Goal: Information Seeking & Learning: Learn about a topic

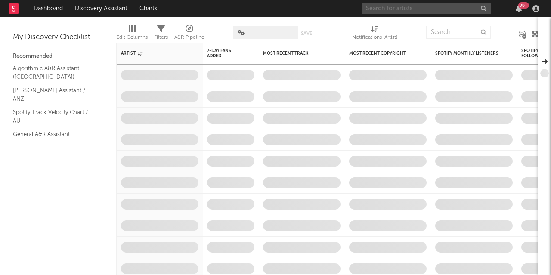
click at [374, 9] on input "text" at bounding box center [426, 8] width 129 height 11
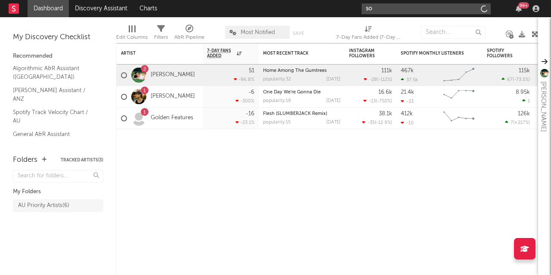
type input "s"
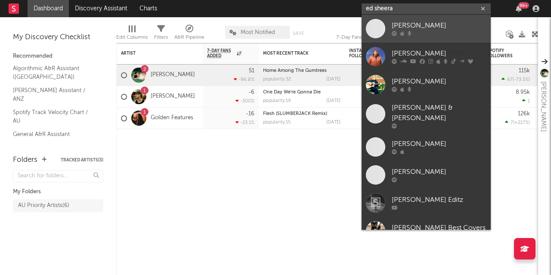
type input "ed sheera"
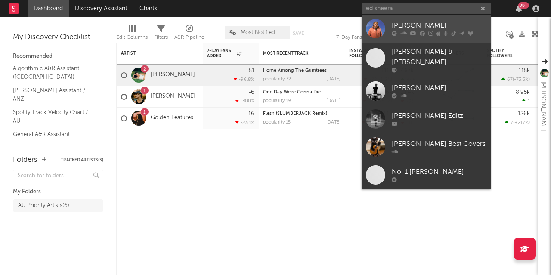
click at [404, 28] on div "[PERSON_NAME]" at bounding box center [439, 26] width 95 height 10
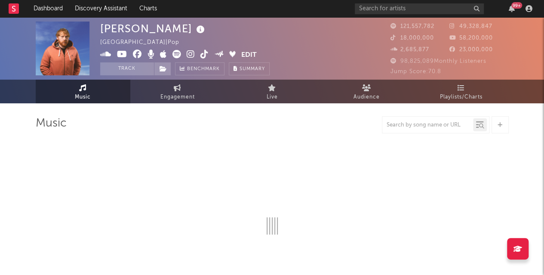
select select "6m"
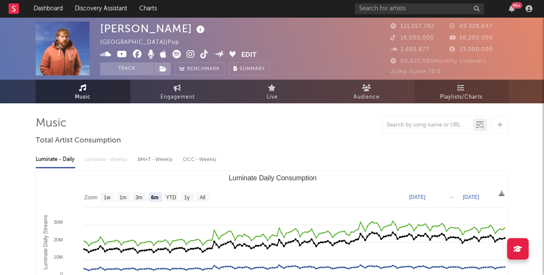
click at [470, 96] on span "Playlists/Charts" at bounding box center [461, 97] width 43 height 10
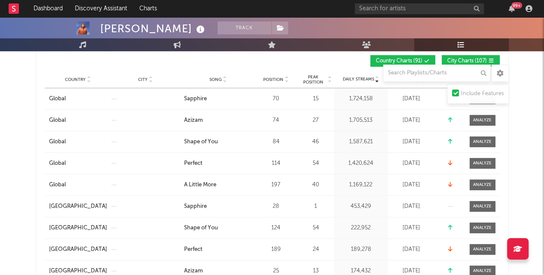
scroll to position [173, 0]
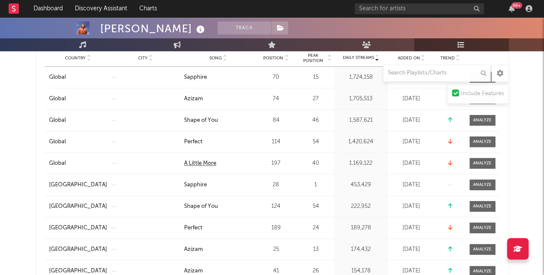
click at [194, 166] on div "A Little More" at bounding box center [200, 163] width 32 height 9
click at [480, 163] on div at bounding box center [482, 163] width 19 height 6
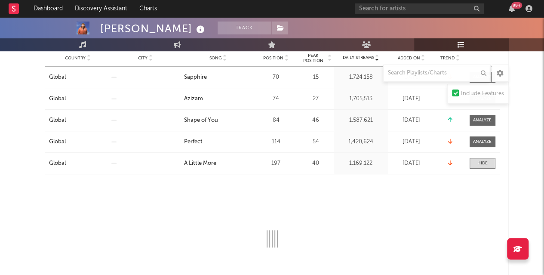
select select "1w"
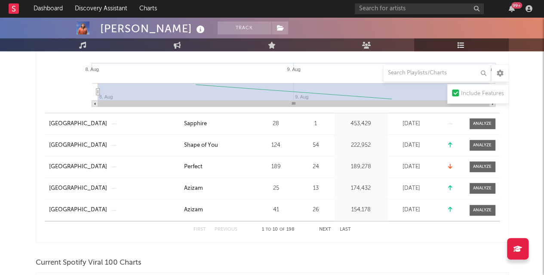
scroll to position [149, 0]
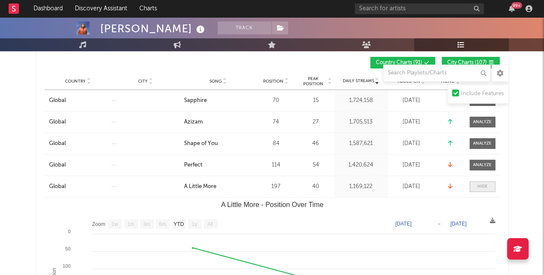
click at [476, 181] on span at bounding box center [483, 186] width 26 height 11
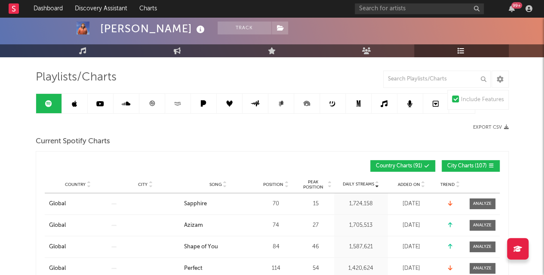
scroll to position [47, 0]
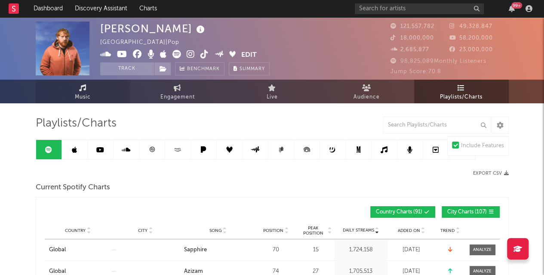
click at [84, 89] on icon at bounding box center [82, 87] width 7 height 7
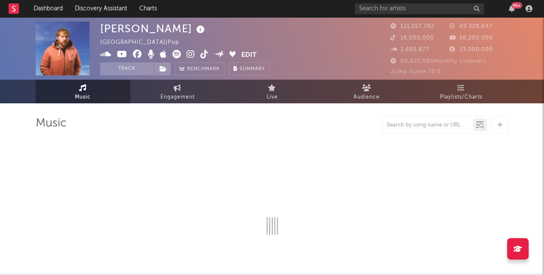
select select "6m"
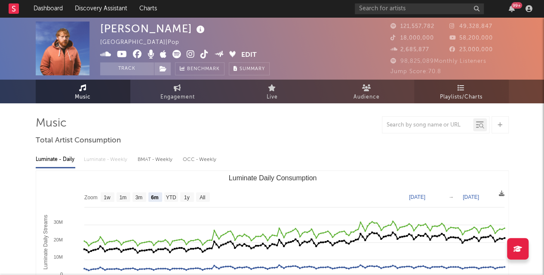
click at [451, 91] on link "Playlists/Charts" at bounding box center [461, 92] width 95 height 24
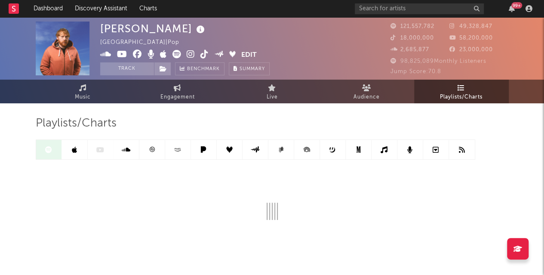
click at [528, 149] on div "[PERSON_NAME] [GEOGRAPHIC_DATA] | Pop Edit Track Benchmark Summary 121,557,782 …" at bounding box center [272, 159] width 544 height 284
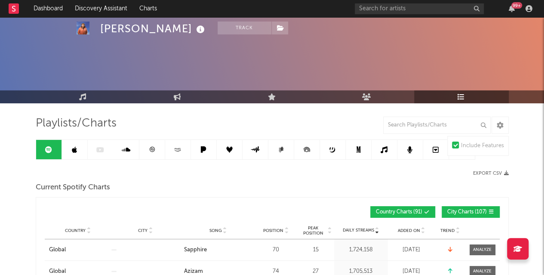
scroll to position [57, 0]
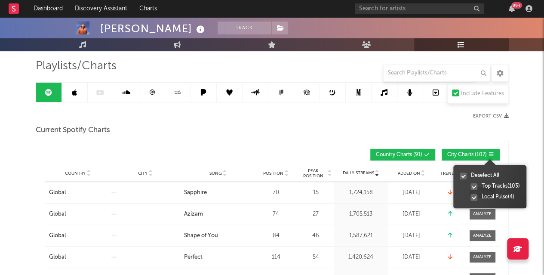
click at [493, 152] on icon at bounding box center [491, 154] width 5 height 5
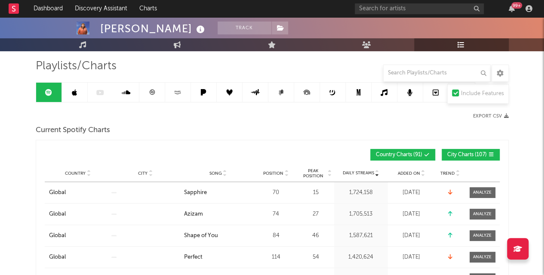
click at [411, 126] on div "Current Spotify Charts" at bounding box center [272, 130] width 473 height 15
click at [398, 156] on span "Country Charts ( 91 )" at bounding box center [399, 154] width 46 height 5
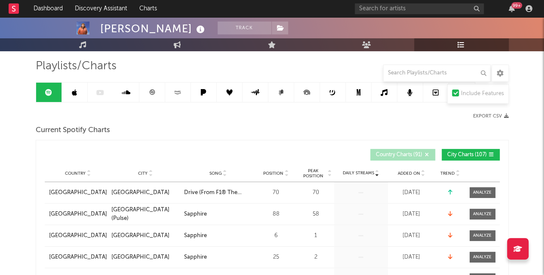
click at [398, 156] on span "Country Charts ( 91 )" at bounding box center [399, 154] width 46 height 5
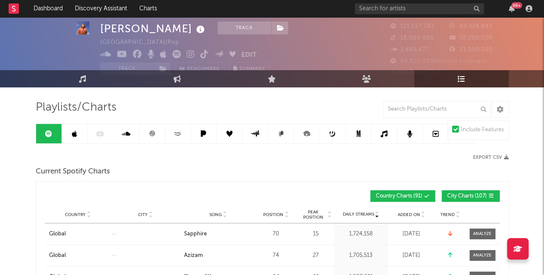
scroll to position [16, 0]
click at [420, 116] on input "text" at bounding box center [437, 109] width 108 height 17
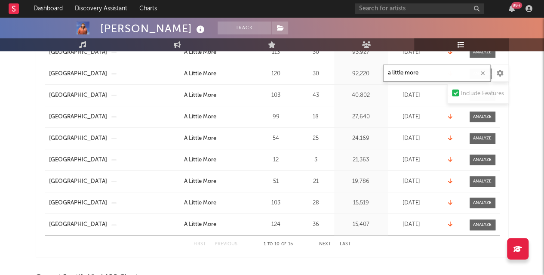
scroll to position [0, 0]
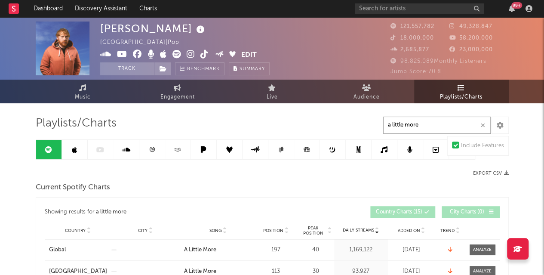
type input "a little more"
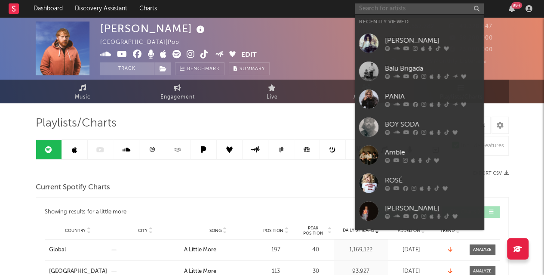
click at [438, 5] on input "text" at bounding box center [419, 8] width 129 height 11
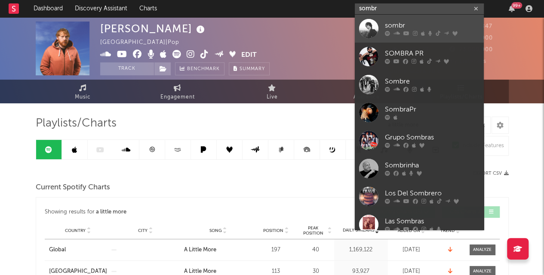
type input "sombr"
click at [408, 24] on div "sombr" at bounding box center [432, 26] width 95 height 10
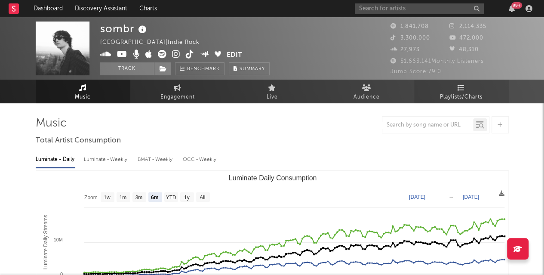
select select "6m"
click at [454, 93] on span "Playlists/Charts" at bounding box center [461, 97] width 43 height 10
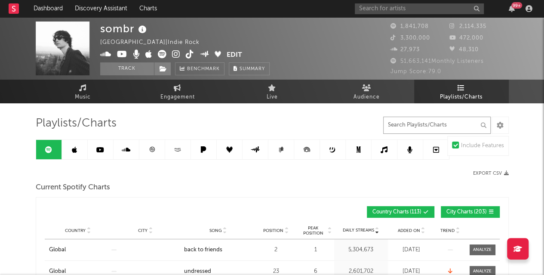
click at [426, 127] on input "text" at bounding box center [437, 125] width 108 height 17
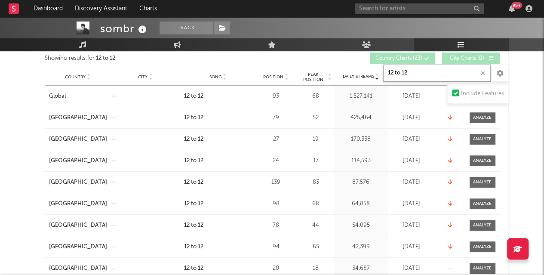
scroll to position [165, 0]
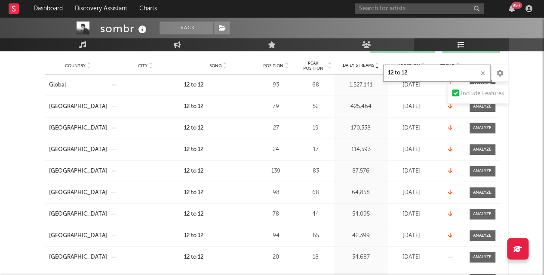
type input "12 to 12"
click at [287, 63] on icon at bounding box center [286, 63] width 4 height 3
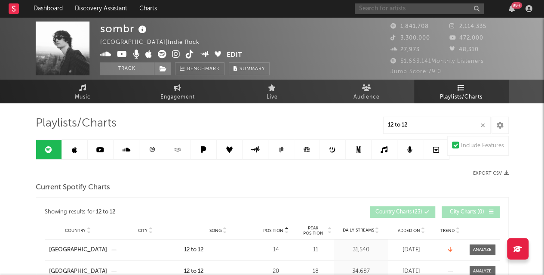
click at [432, 5] on input "text" at bounding box center [419, 8] width 129 height 11
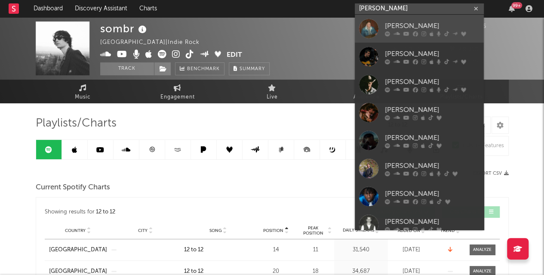
type input "[PERSON_NAME]"
click at [431, 31] on icon at bounding box center [432, 33] width 4 height 5
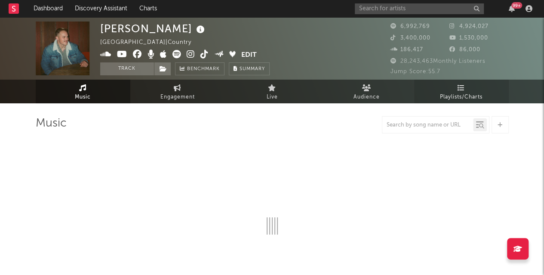
select select "6m"
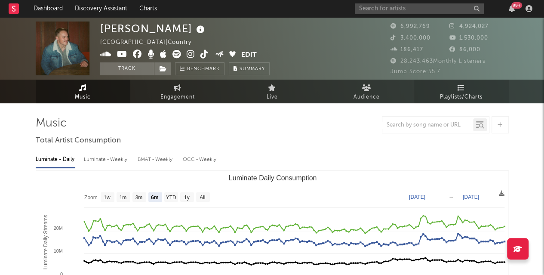
select select "6m"
click at [464, 82] on link "Playlists/Charts" at bounding box center [461, 92] width 95 height 24
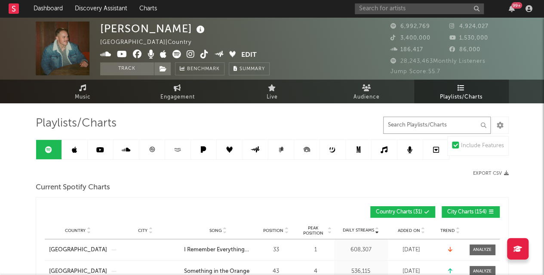
click at [414, 122] on input "text" at bounding box center [437, 125] width 108 height 17
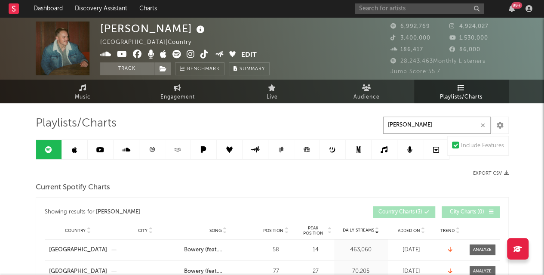
type input "bowery"
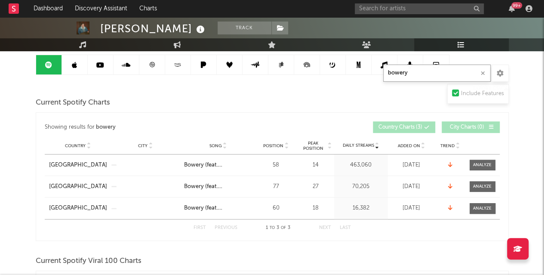
scroll to position [85, 0]
click at [482, 76] on button "button" at bounding box center [483, 73] width 7 height 8
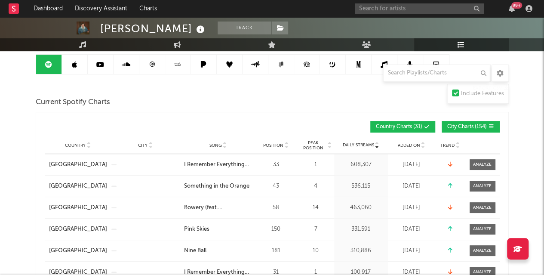
click at [351, 68] on link at bounding box center [359, 64] width 26 height 19
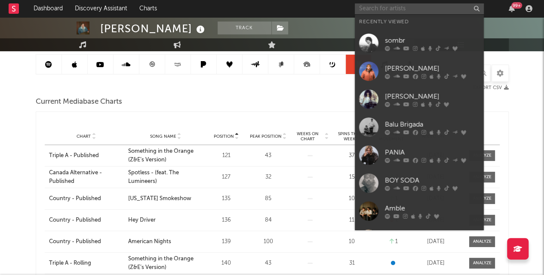
click at [388, 10] on input "text" at bounding box center [419, 8] width 129 height 11
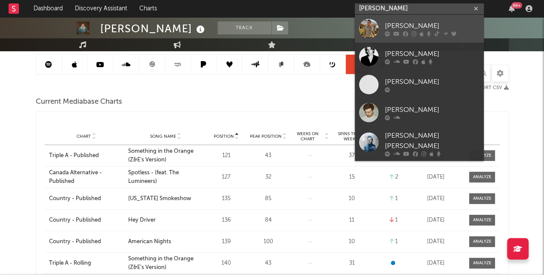
type input "[PERSON_NAME]"
click at [408, 25] on div "[PERSON_NAME]" at bounding box center [432, 26] width 95 height 10
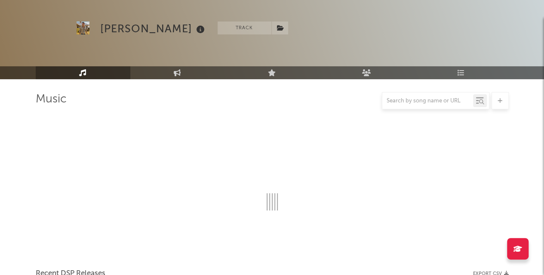
scroll to position [85, 0]
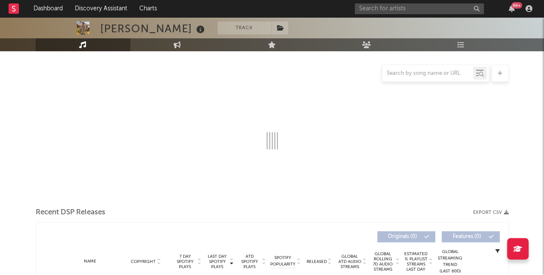
select select "6m"
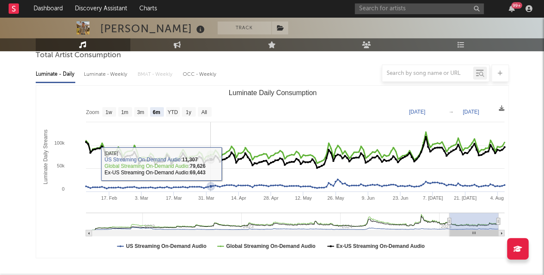
select select "6m"
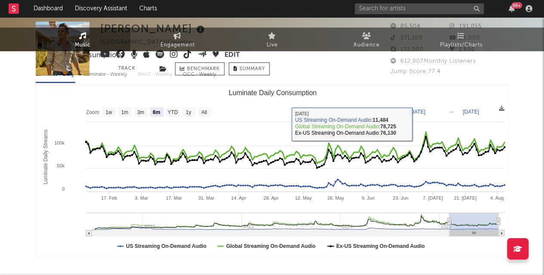
scroll to position [0, 0]
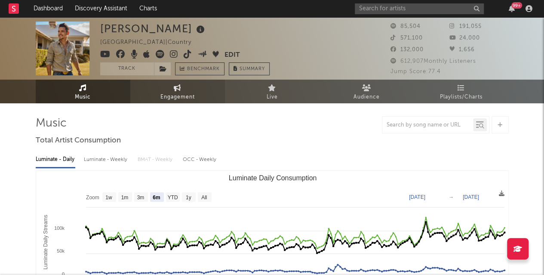
click at [184, 83] on link "Engagement" at bounding box center [177, 92] width 95 height 24
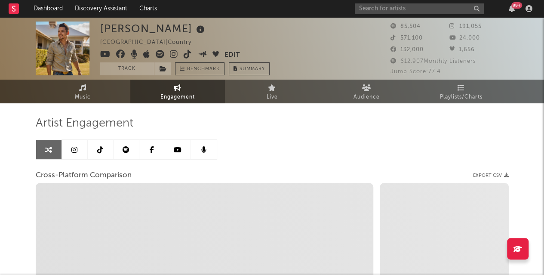
select select "1w"
select select "1m"
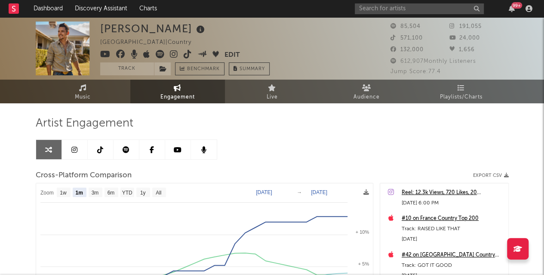
click at [347, 131] on div "Artist Engagement Cross-Platform Comparison Export CSV Zoom 1w 1m 3m 6m YTD 1y …" at bounding box center [272, 262] width 473 height 293
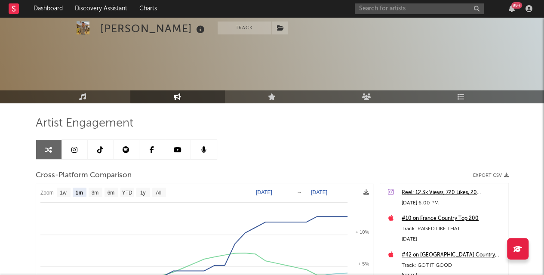
scroll to position [38, 0]
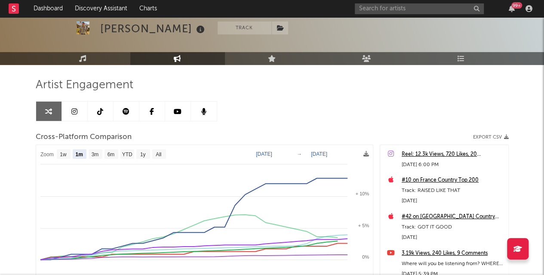
click at [19, 72] on div "[PERSON_NAME] Track [GEOGRAPHIC_DATA] | Country Edit Track Benchmark Summary 85…" at bounding box center [272, 205] width 544 height 452
click at [365, 12] on input "text" at bounding box center [419, 8] width 129 height 11
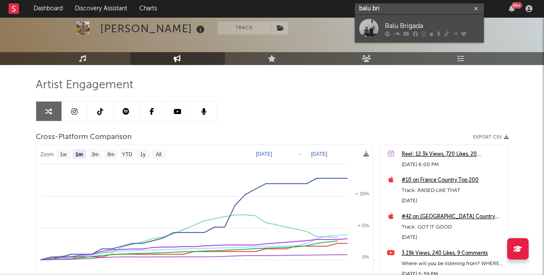
type input "balu bri"
click at [377, 20] on div at bounding box center [368, 28] width 19 height 19
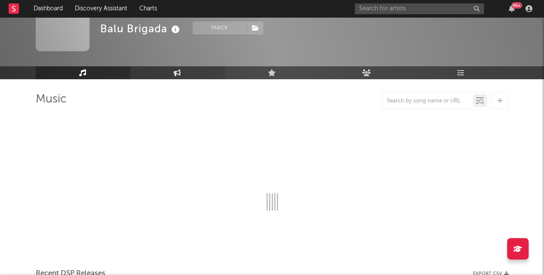
scroll to position [38, 0]
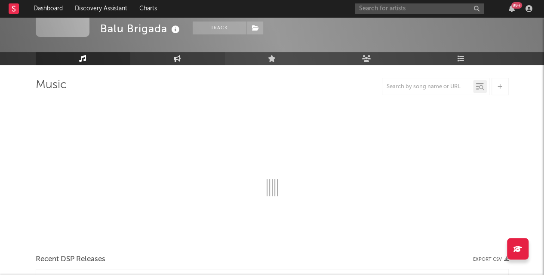
select select "6m"
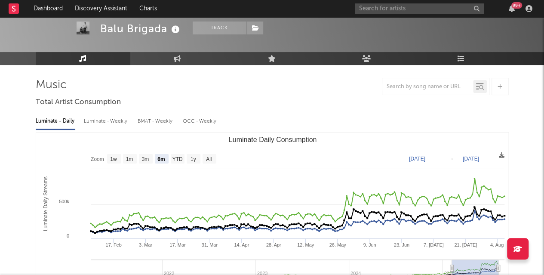
click at [180, 61] on icon at bounding box center [177, 58] width 7 height 7
select select "1w"
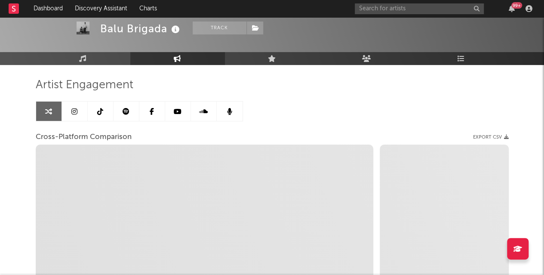
select select "1m"
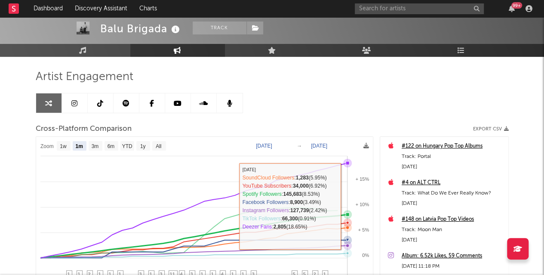
scroll to position [47, 0]
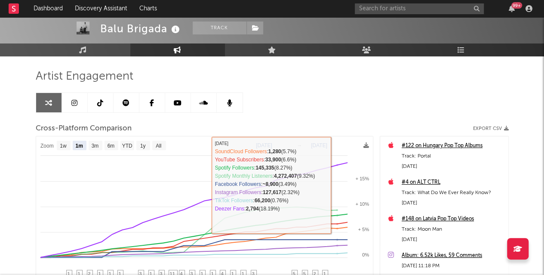
click at [325, 114] on div "Artist Engagement Cross-Platform Comparison Export CSV Zoom 1w 1m 3m 6m YTD 1y …" at bounding box center [272, 215] width 473 height 293
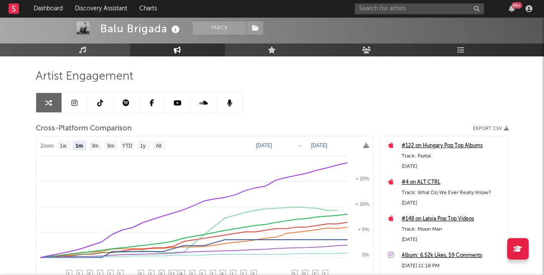
scroll to position [0, 0]
